Goal: Information Seeking & Learning: Learn about a topic

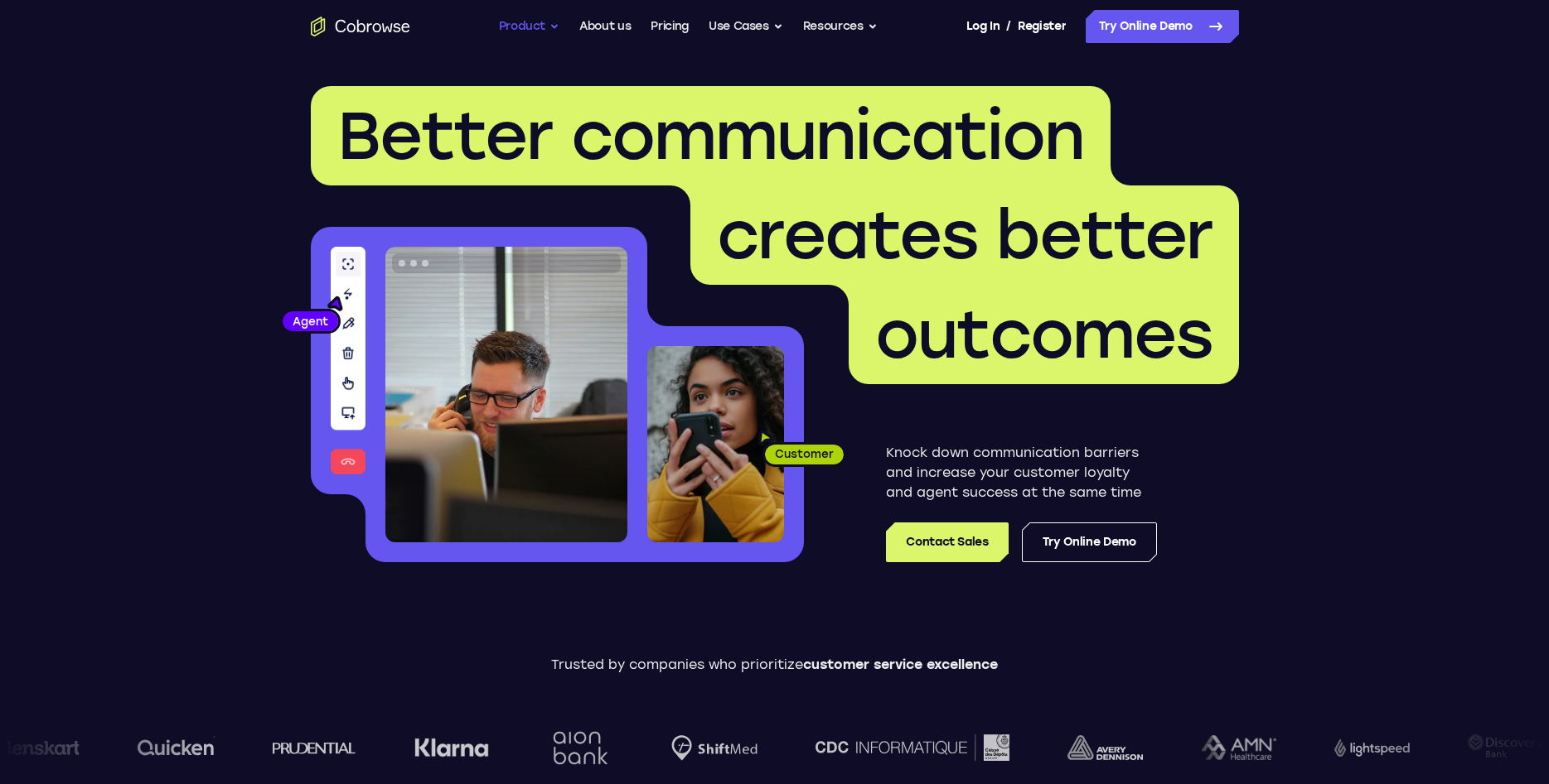
click at [511, 23] on button "Product" at bounding box center [529, 26] width 61 height 33
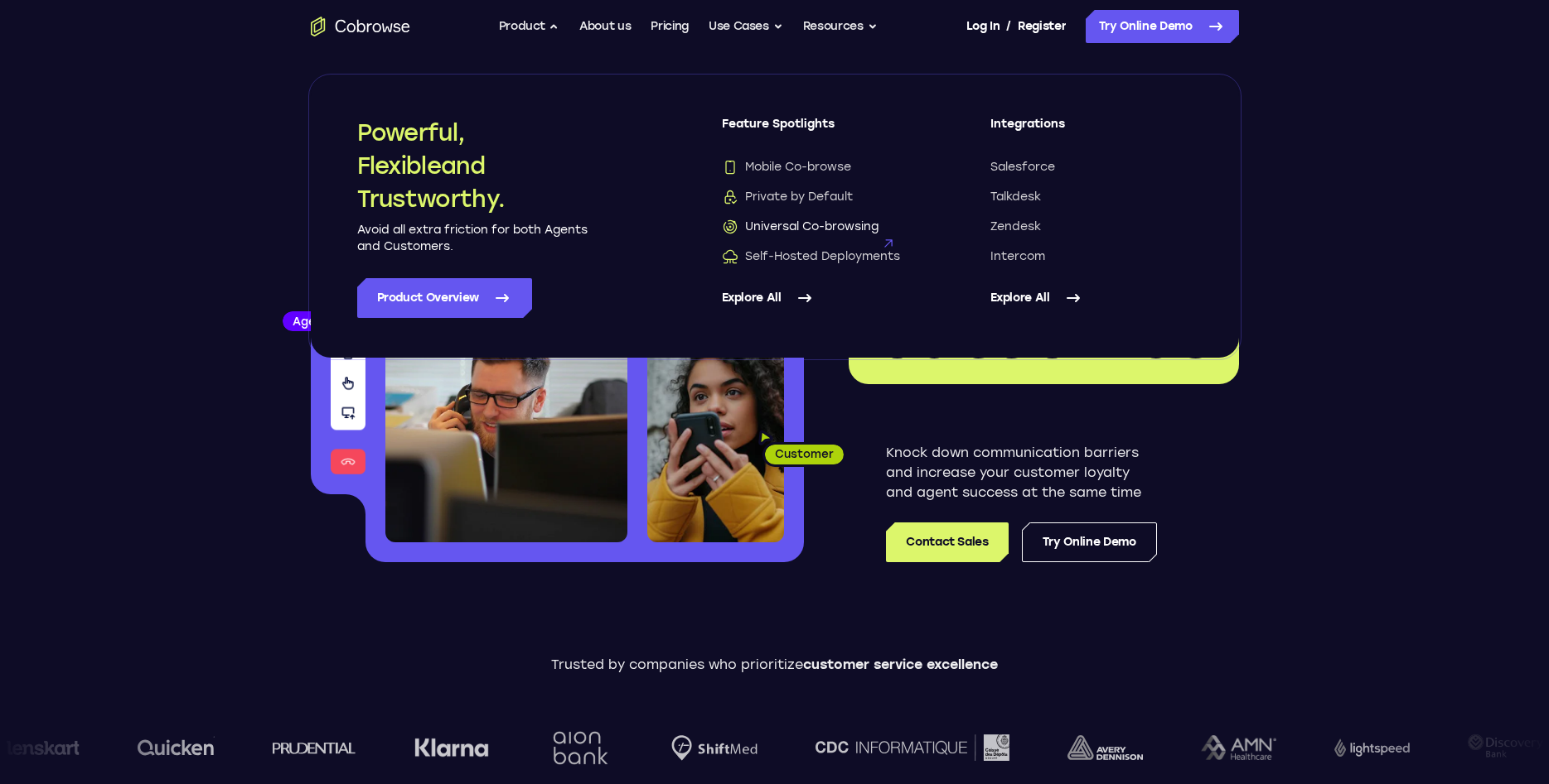
click at [809, 231] on span "Universal Co-browsing" at bounding box center [800, 226] width 156 height 17
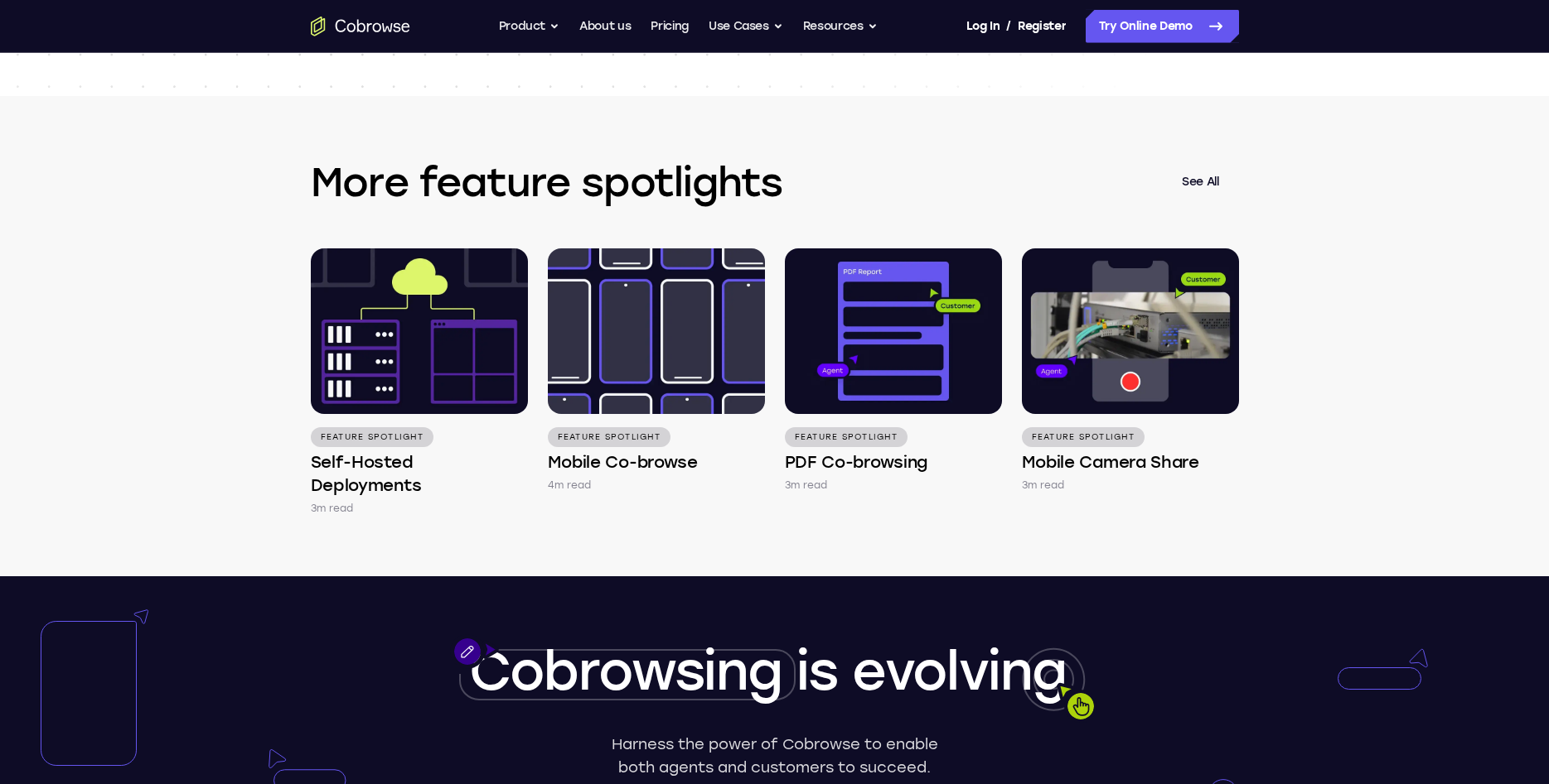
scroll to position [2281, 0]
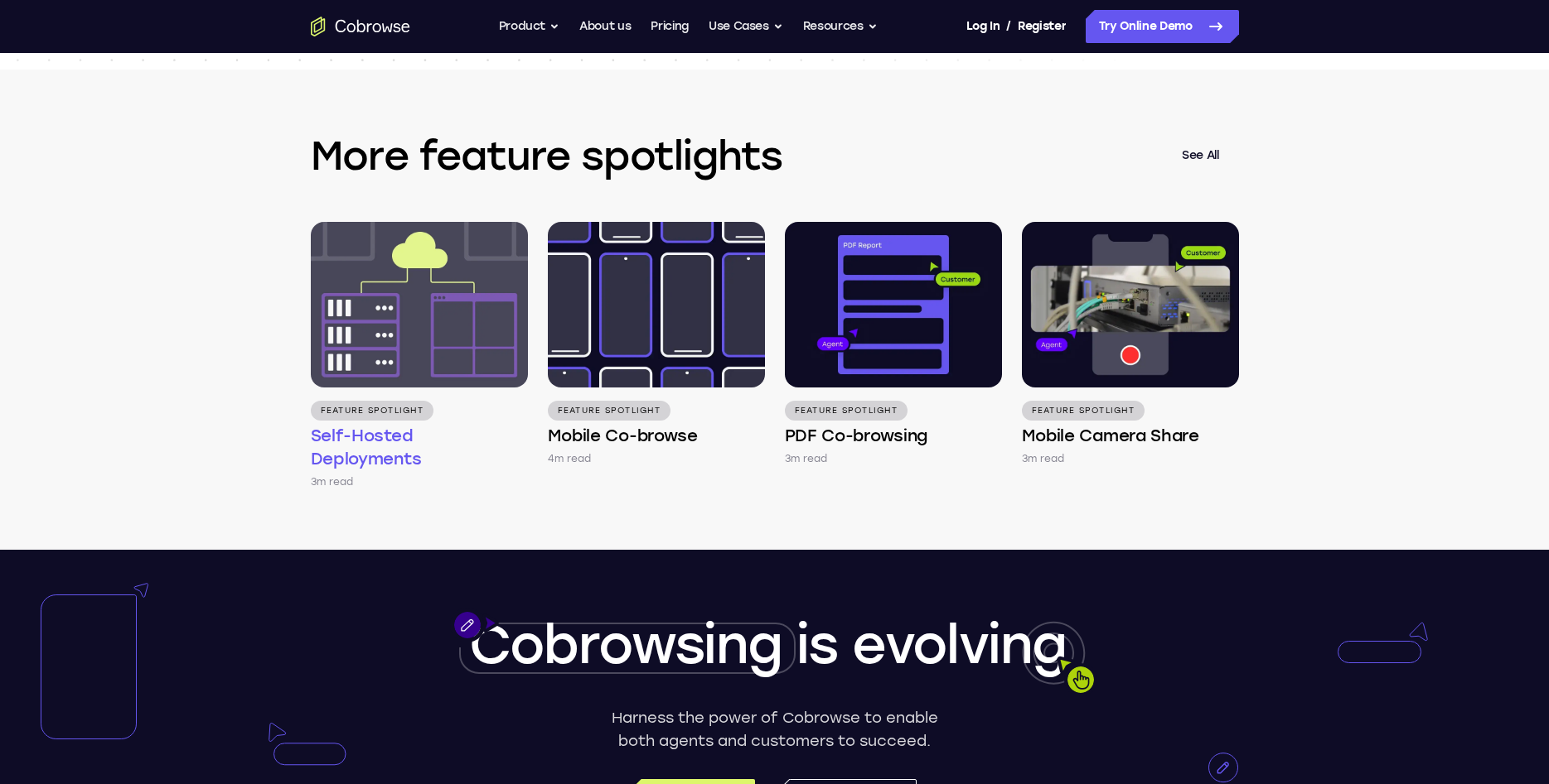
click at [419, 441] on h4 "Self-Hosted Deployments" at bounding box center [419, 448] width 217 height 47
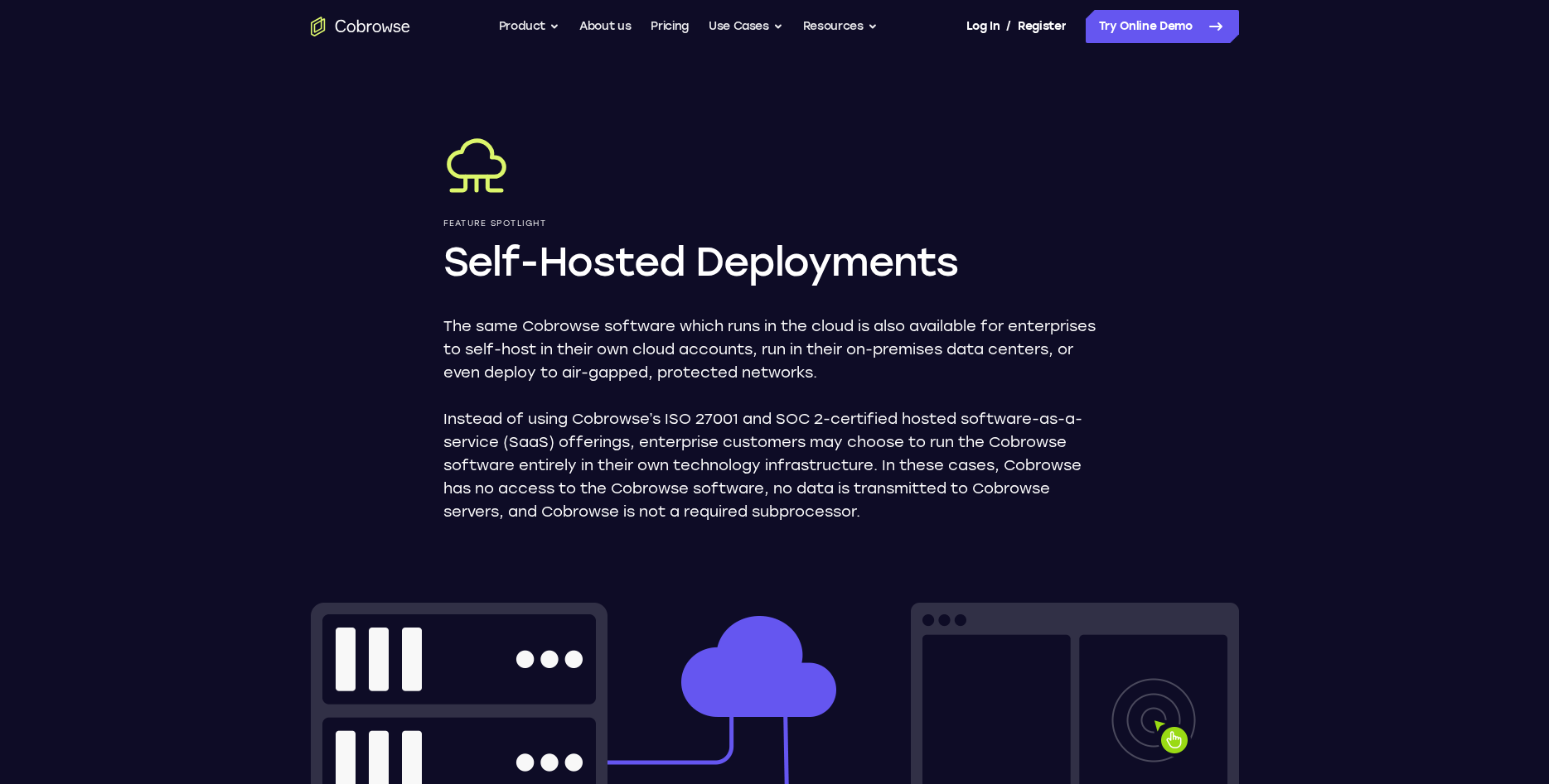
click at [1223, 444] on div "Feature Spotlight Self-Hosted Deployments The same Cobrowse software which runs…" at bounding box center [774, 774] width 1060 height 1443
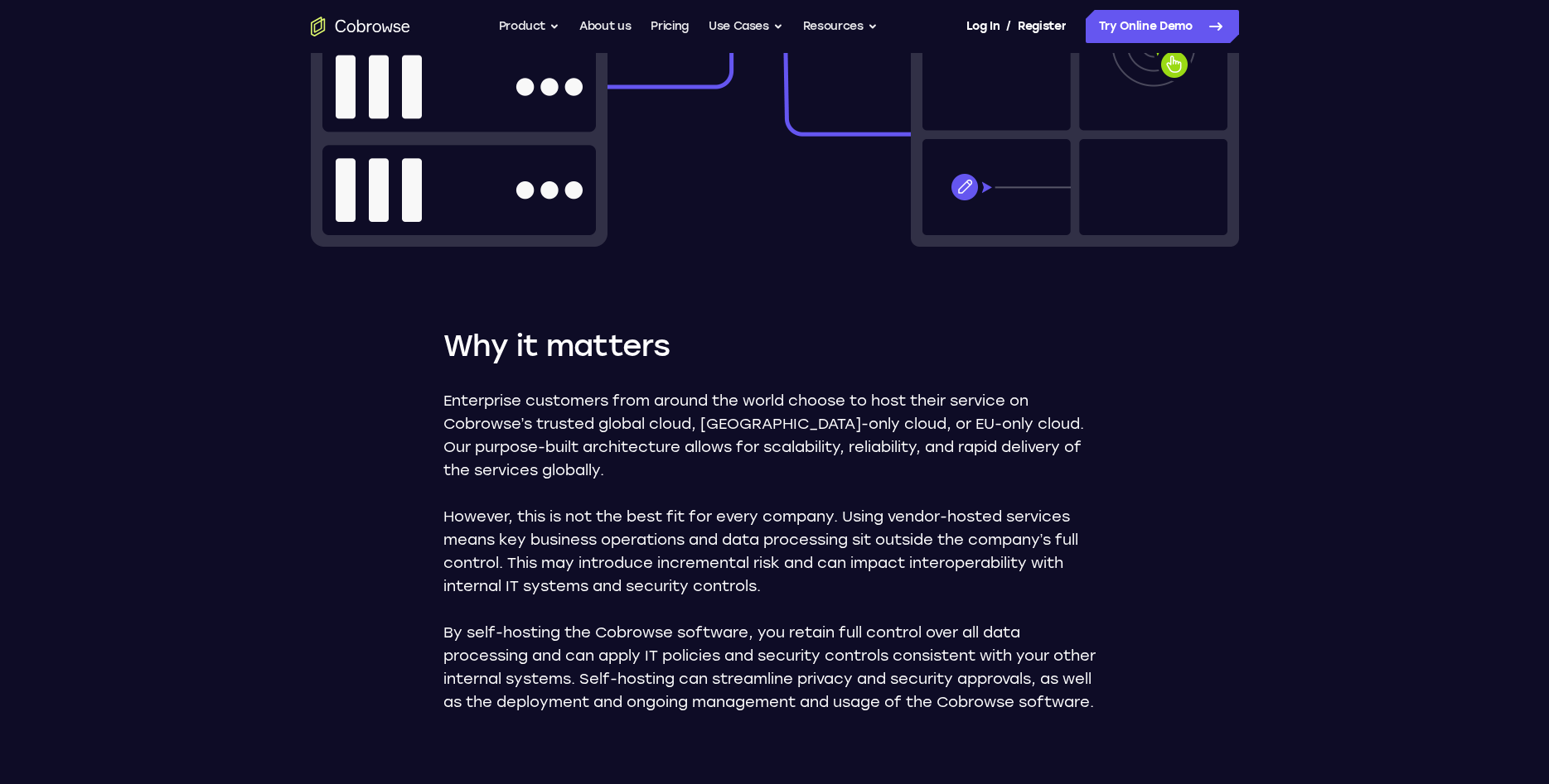
scroll to position [761, 0]
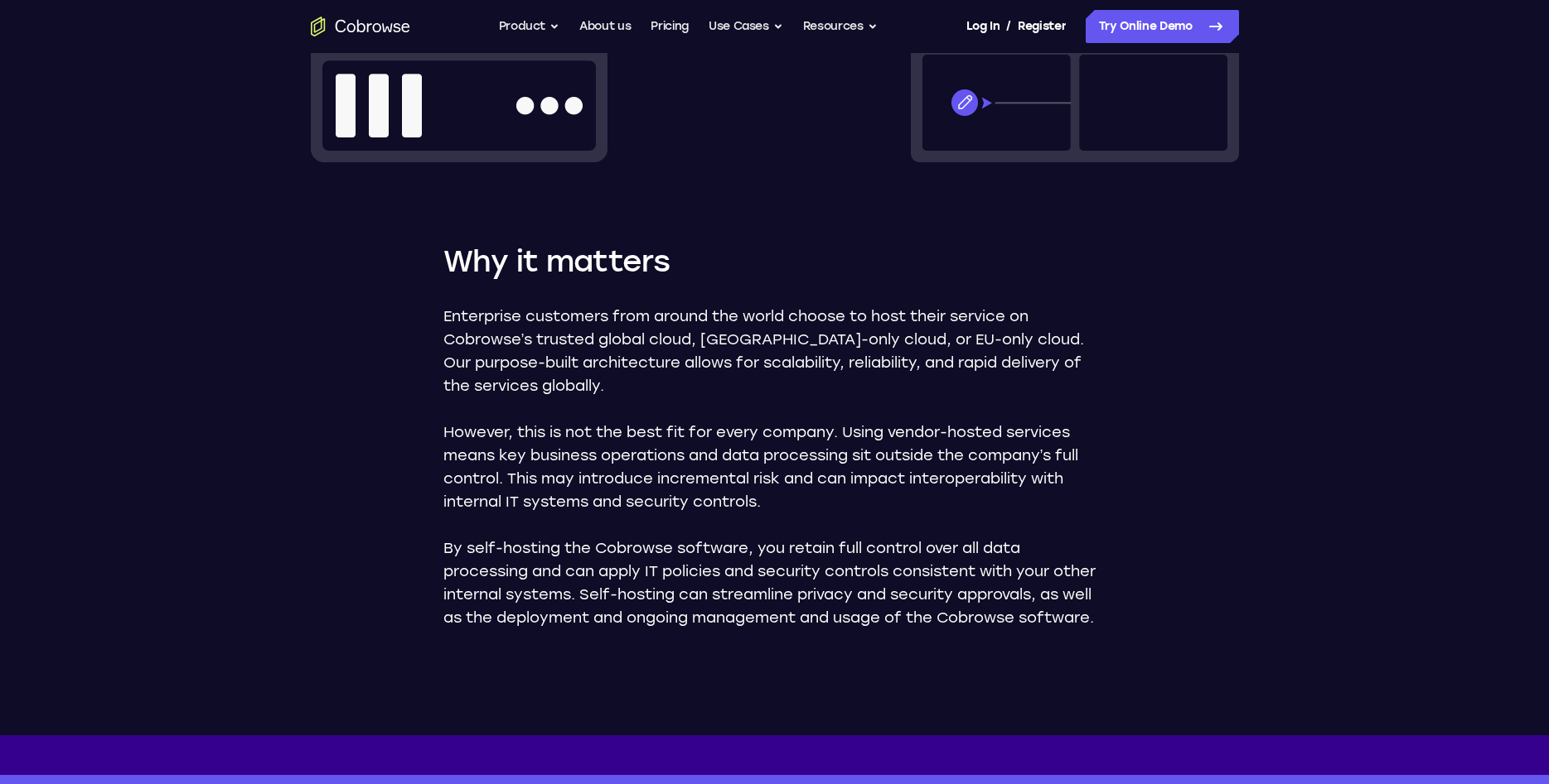
drag, startPoint x: 424, startPoint y: 329, endPoint x: 417, endPoint y: 396, distance: 67.4
click at [417, 396] on div "Feature Spotlight Self-Hosted Deployments The same Cobrowse software which runs…" at bounding box center [774, 14] width 1060 height 1443
drag, startPoint x: 436, startPoint y: 324, endPoint x: 438, endPoint y: 358, distance: 34.1
click at [438, 358] on div "Feature Spotlight Self-Hosted Deployments The same Cobrowse software which runs…" at bounding box center [774, 14] width 1060 height 1443
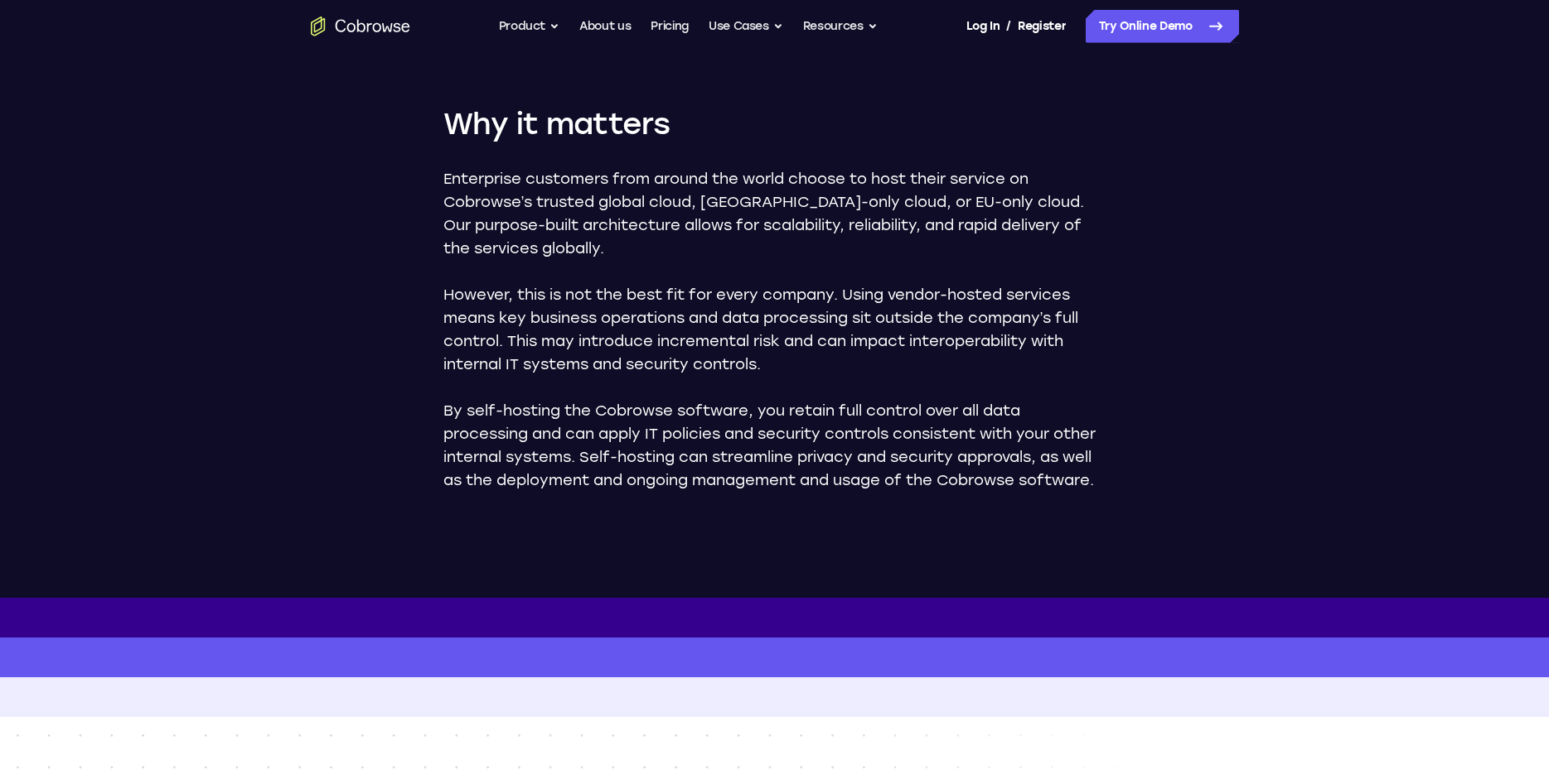
scroll to position [930, 0]
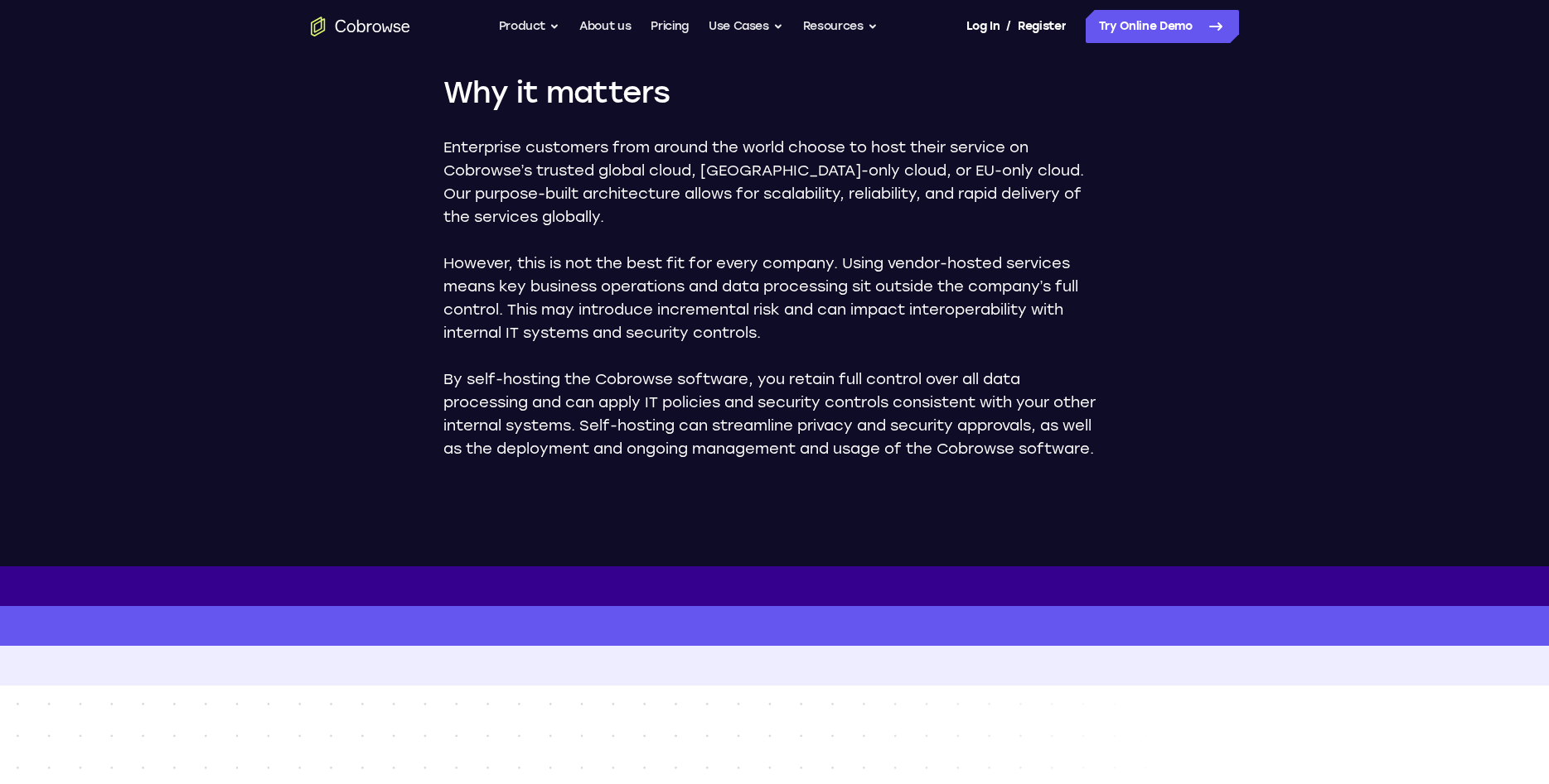
drag, startPoint x: 441, startPoint y: 161, endPoint x: 441, endPoint y: 216, distance: 55.0
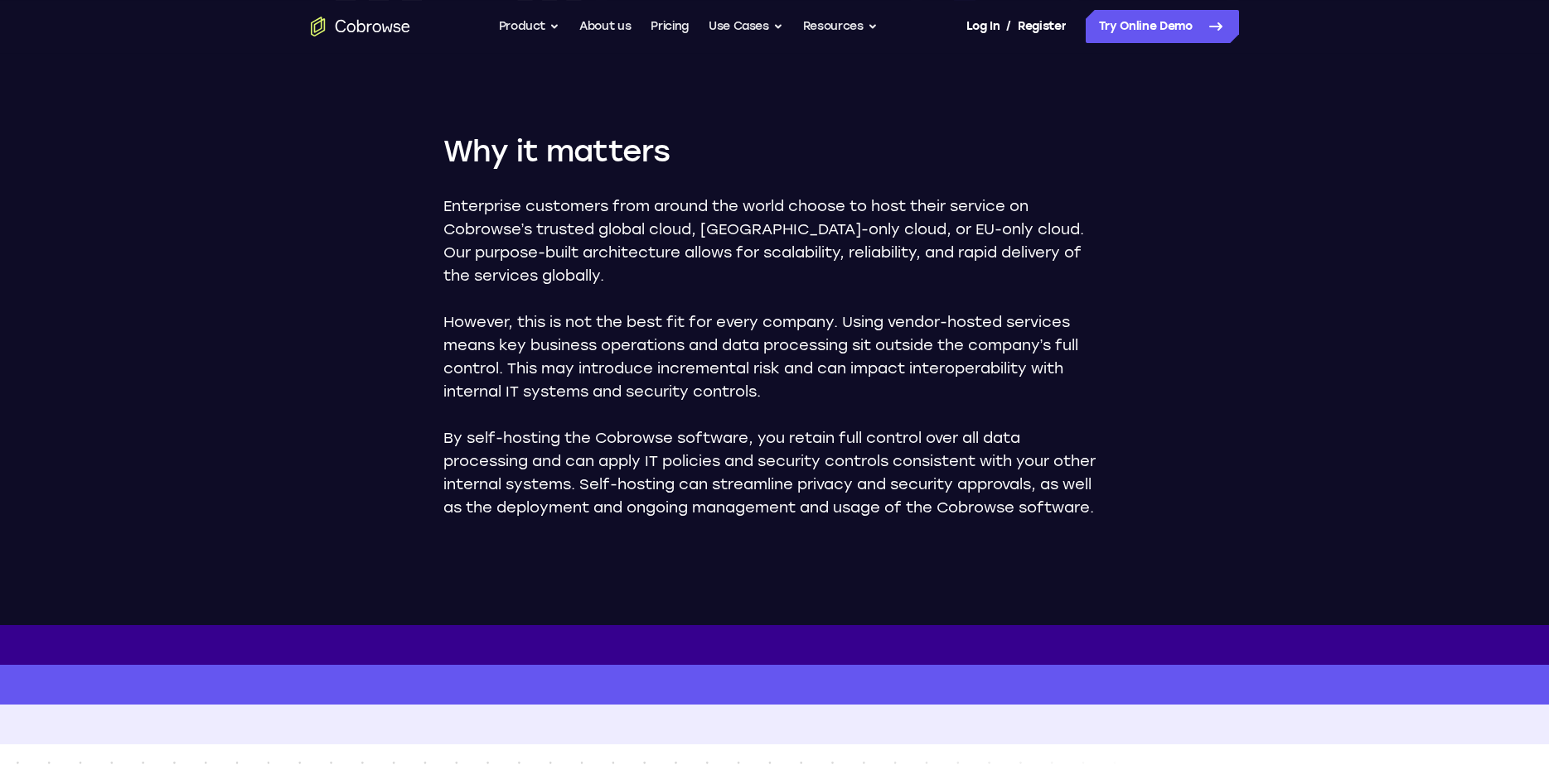
scroll to position [845, 0]
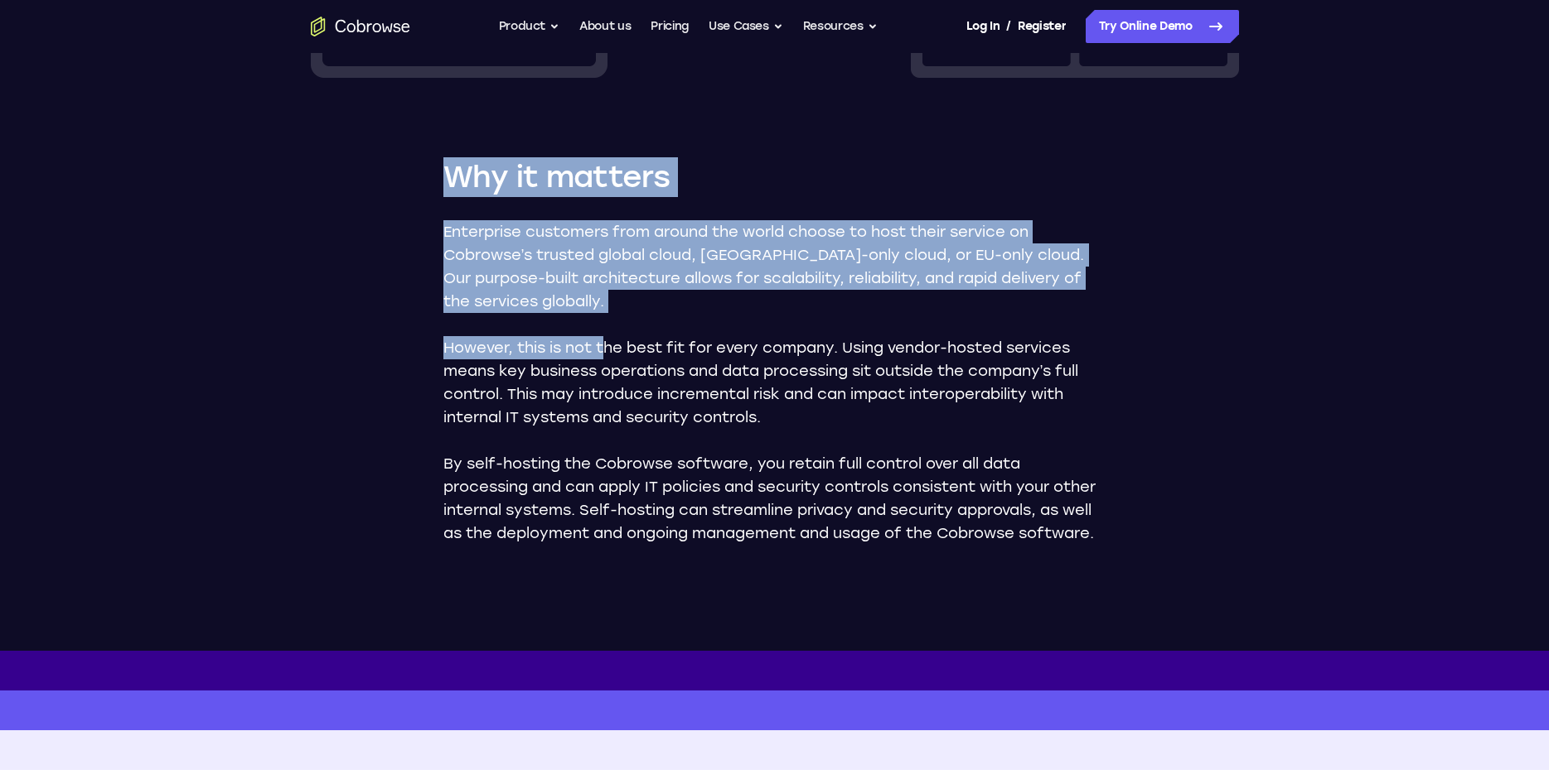
drag, startPoint x: 1139, startPoint y: 540, endPoint x: 605, endPoint y: 340, distance: 570.2
click at [605, 340] on p "However, this is not the best fit for every company. Using vendor-hosted servic…" at bounding box center [774, 382] width 663 height 92
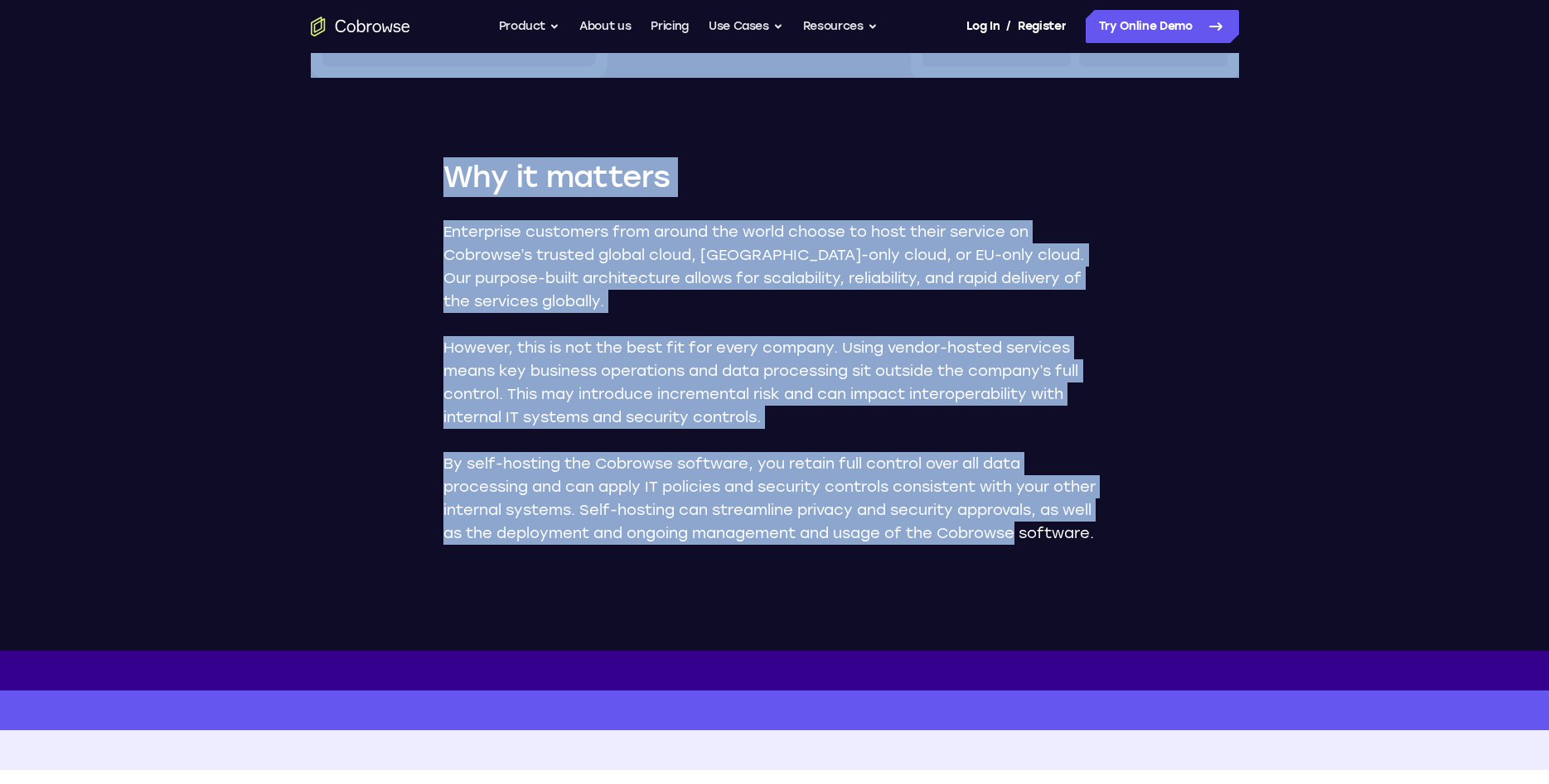
drag, startPoint x: 441, startPoint y: 233, endPoint x: 1016, endPoint y: 533, distance: 648.6
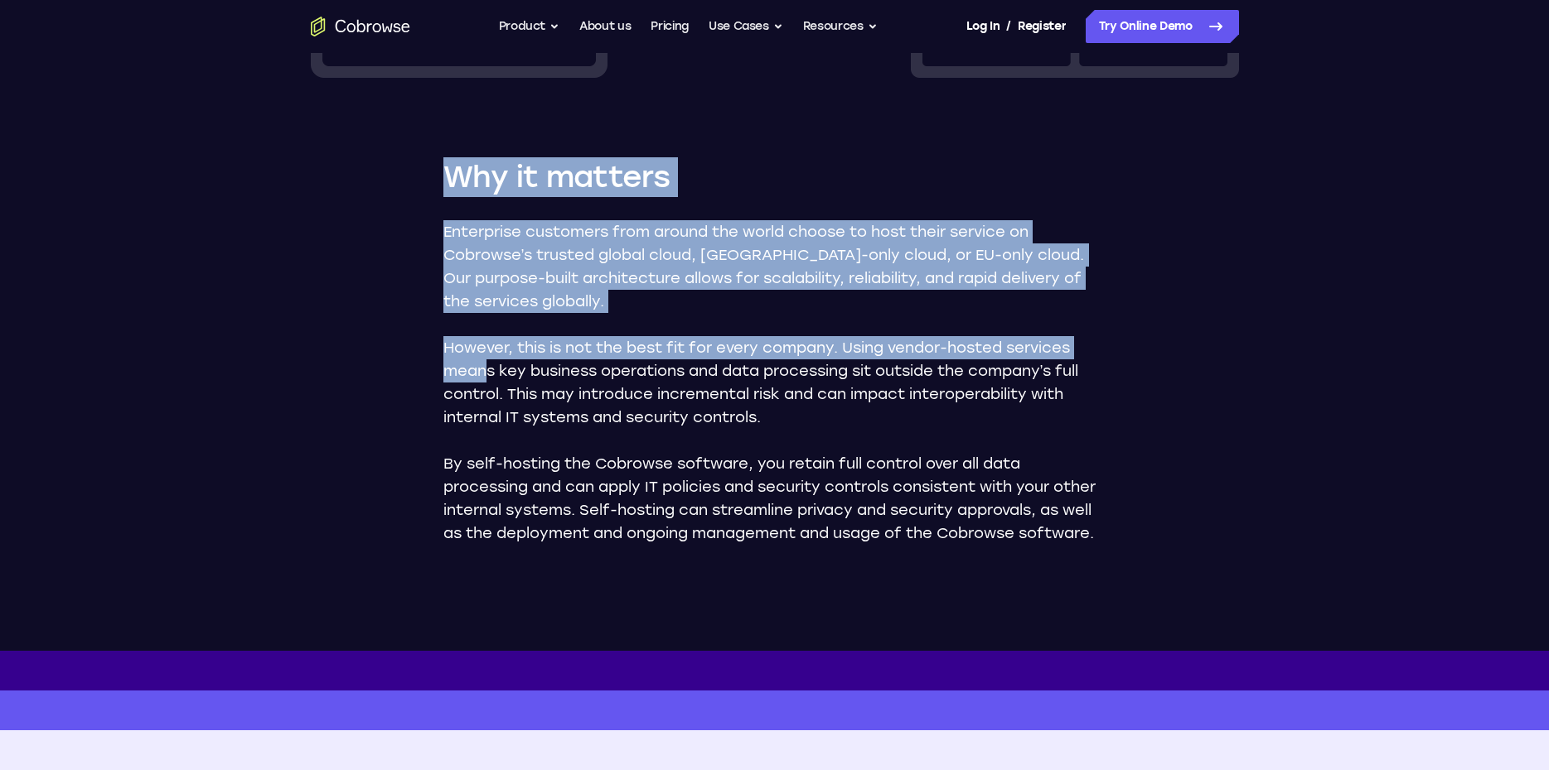
drag, startPoint x: 1139, startPoint y: 530, endPoint x: 484, endPoint y: 368, distance: 674.7
click at [484, 368] on p "However, this is not the best fit for every company. Using vendor-hosted servic…" at bounding box center [774, 382] width 663 height 92
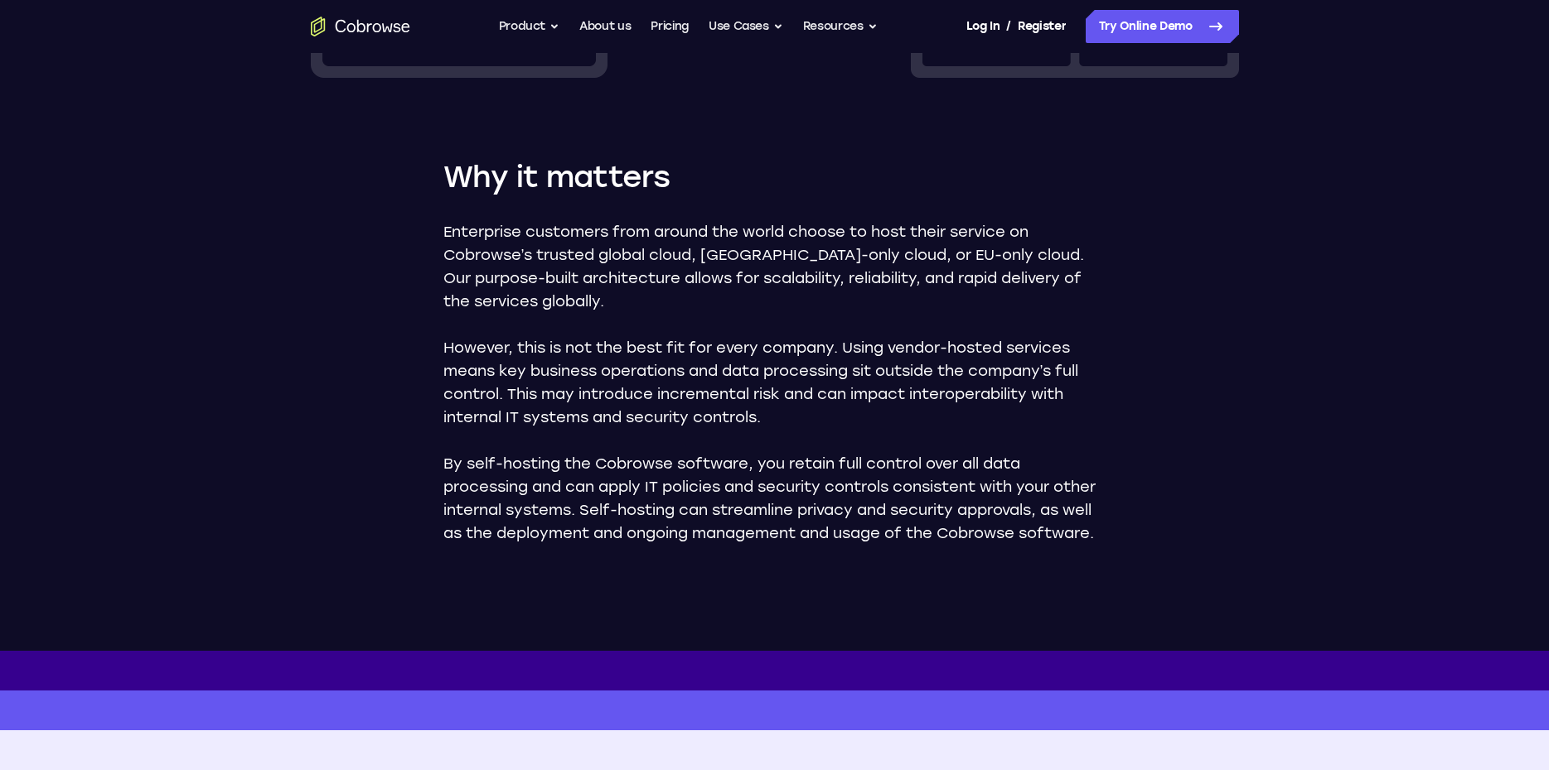
drag, startPoint x: 441, startPoint y: 238, endPoint x: 438, endPoint y: 297, distance: 59.1
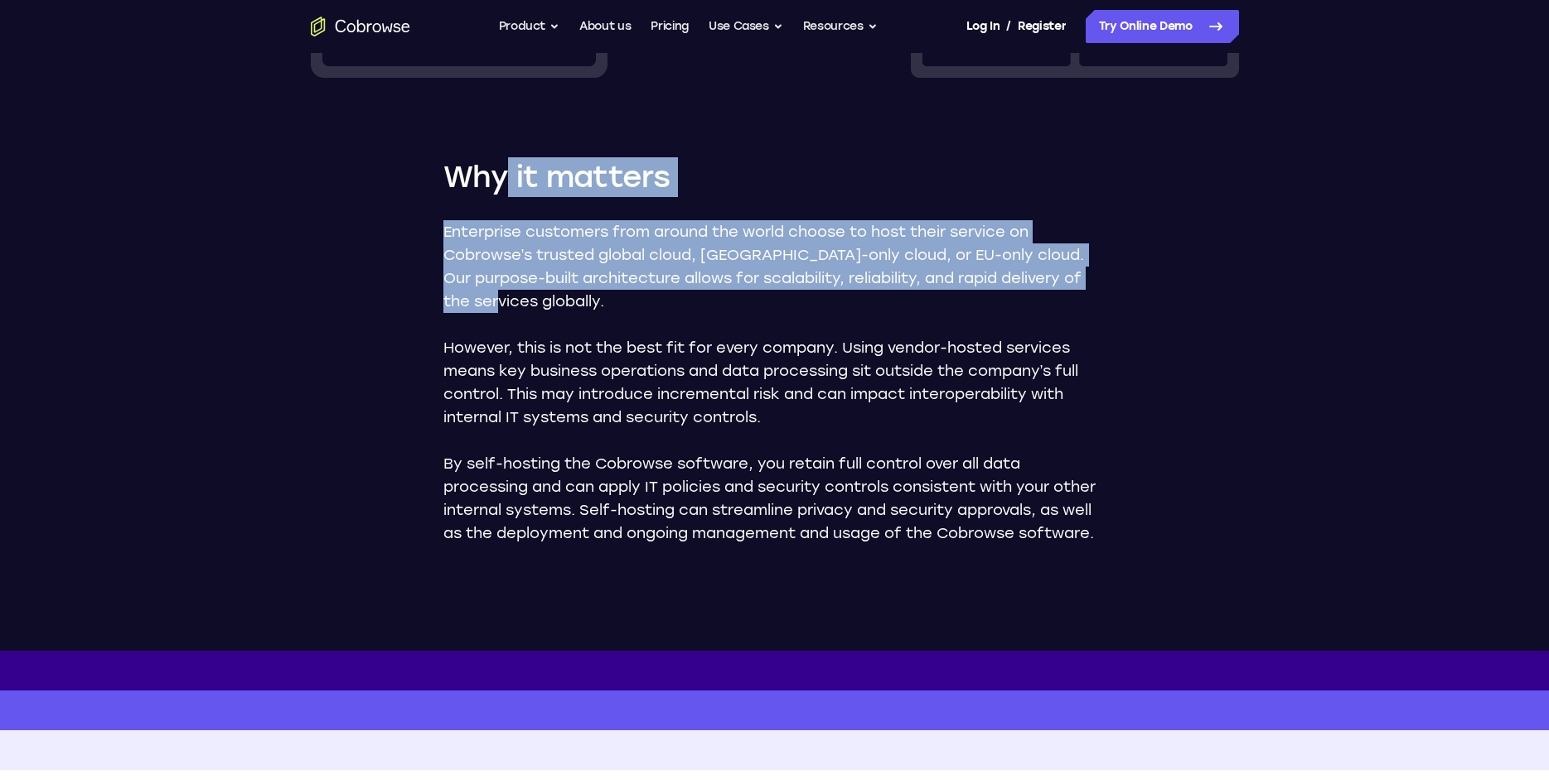
drag, startPoint x: 534, startPoint y: 301, endPoint x: 501, endPoint y: 190, distance: 115.8
click at [501, 190] on div "Why it matters Enterprise customers from around the world choose to host their …" at bounding box center [774, 351] width 663 height 388
click at [815, 316] on div "Enterprise customers from around the world choose to host their service on Cobr…" at bounding box center [774, 383] width 663 height 324
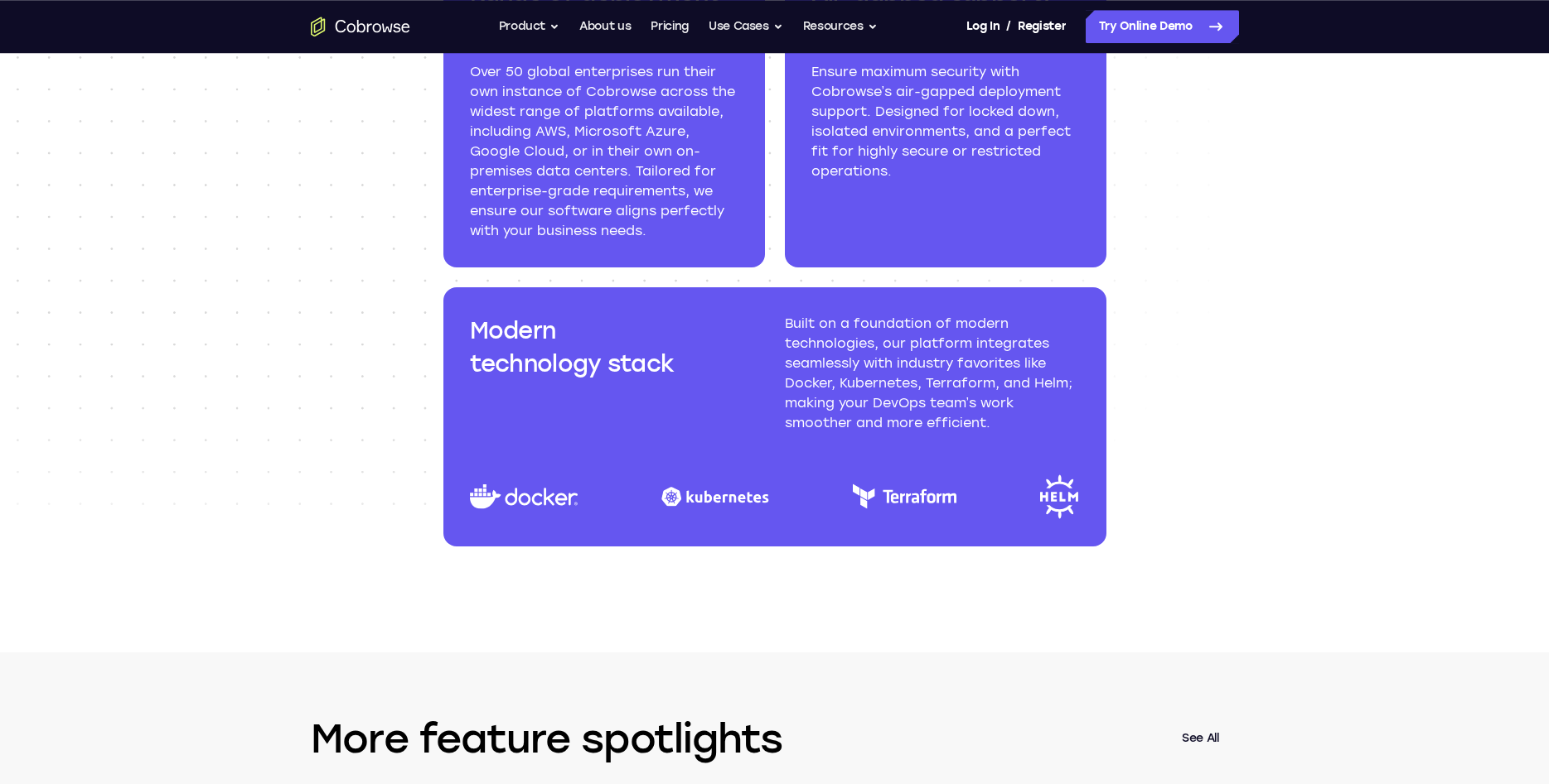
scroll to position [1774, 0]
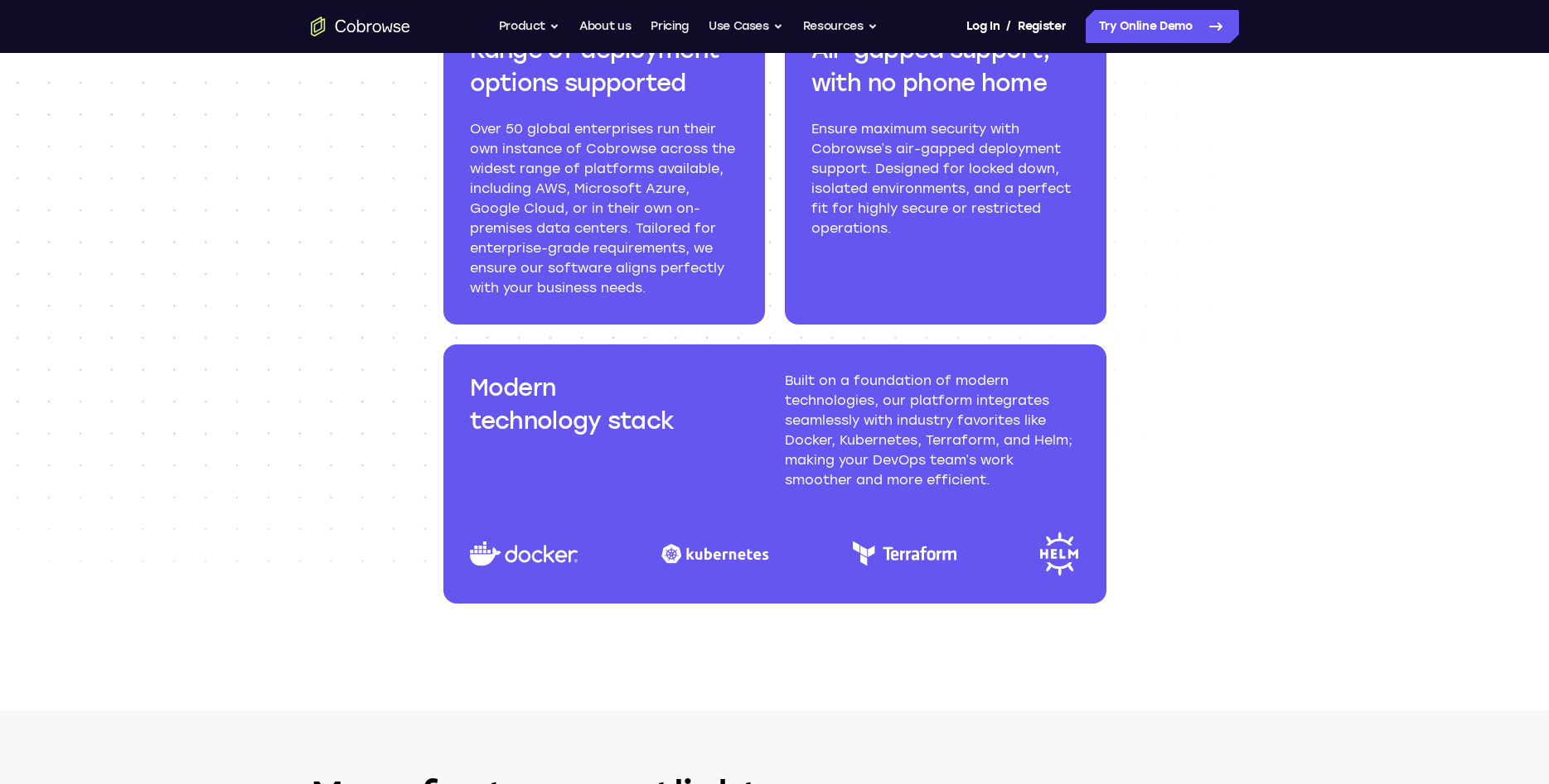
click at [588, 413] on h3 "Modern technology stack" at bounding box center [617, 404] width 295 height 66
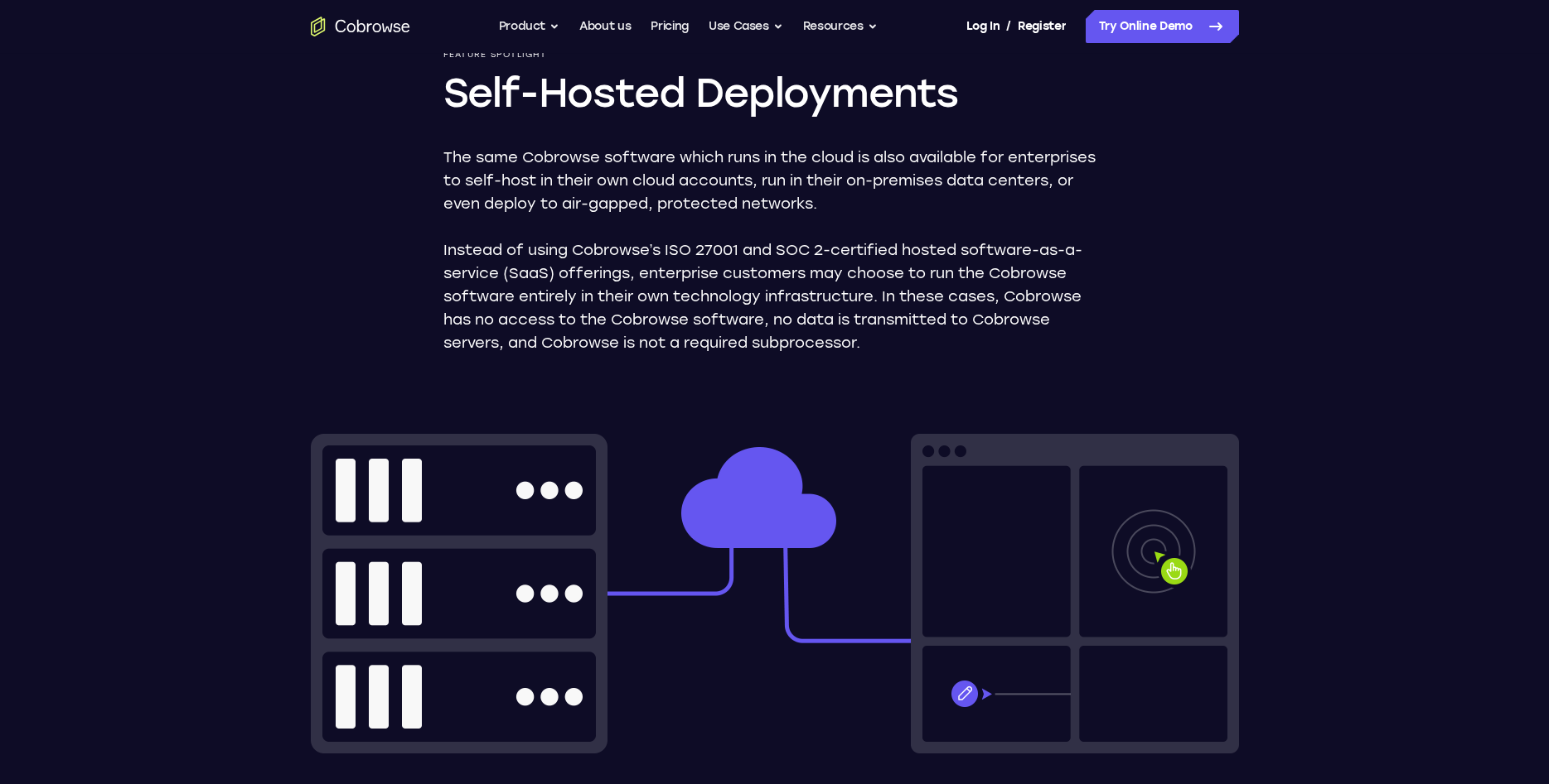
scroll to position [0, 0]
